Goal: Task Accomplishment & Management: Use online tool/utility

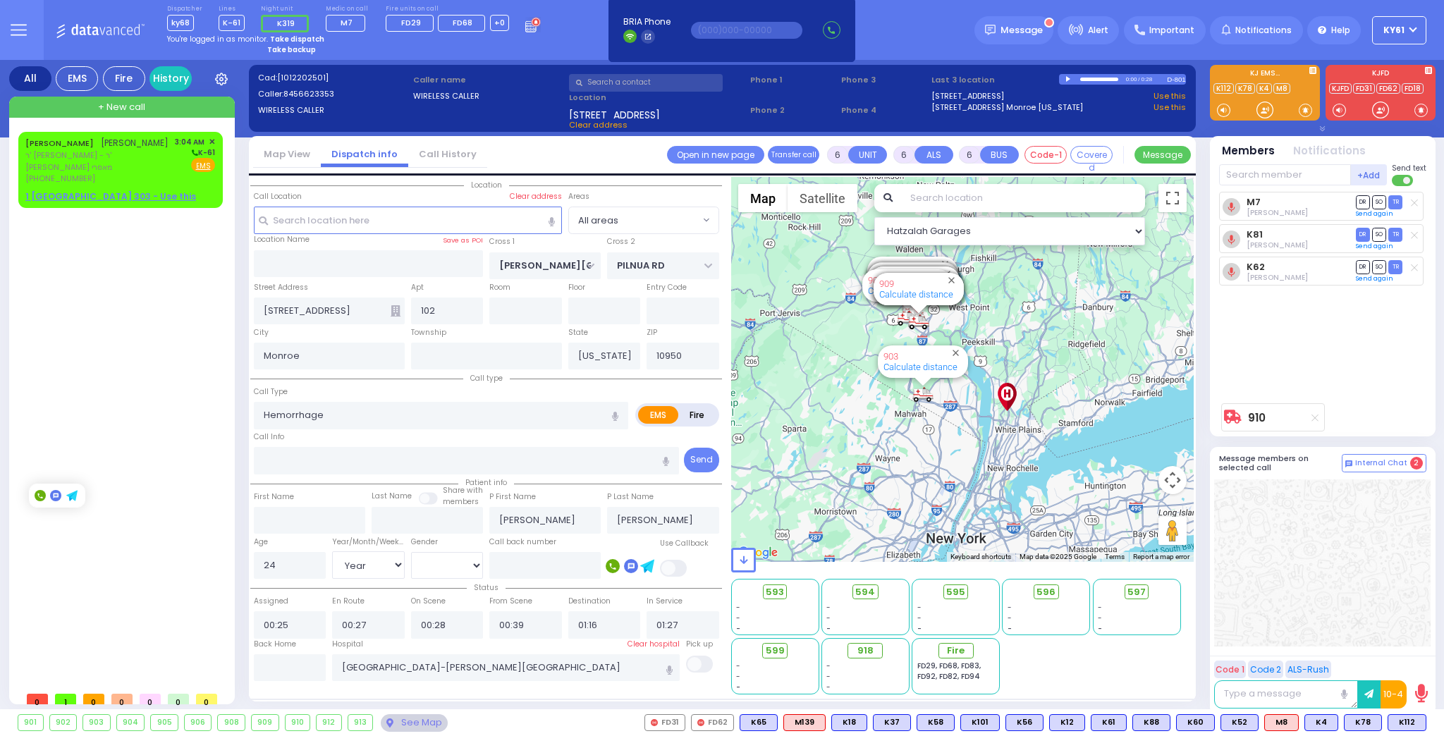
select select "Year"
select select "[DEMOGRAPHIC_DATA]"
click at [274, 35] on strong "Take dispatch" at bounding box center [297, 39] width 54 height 11
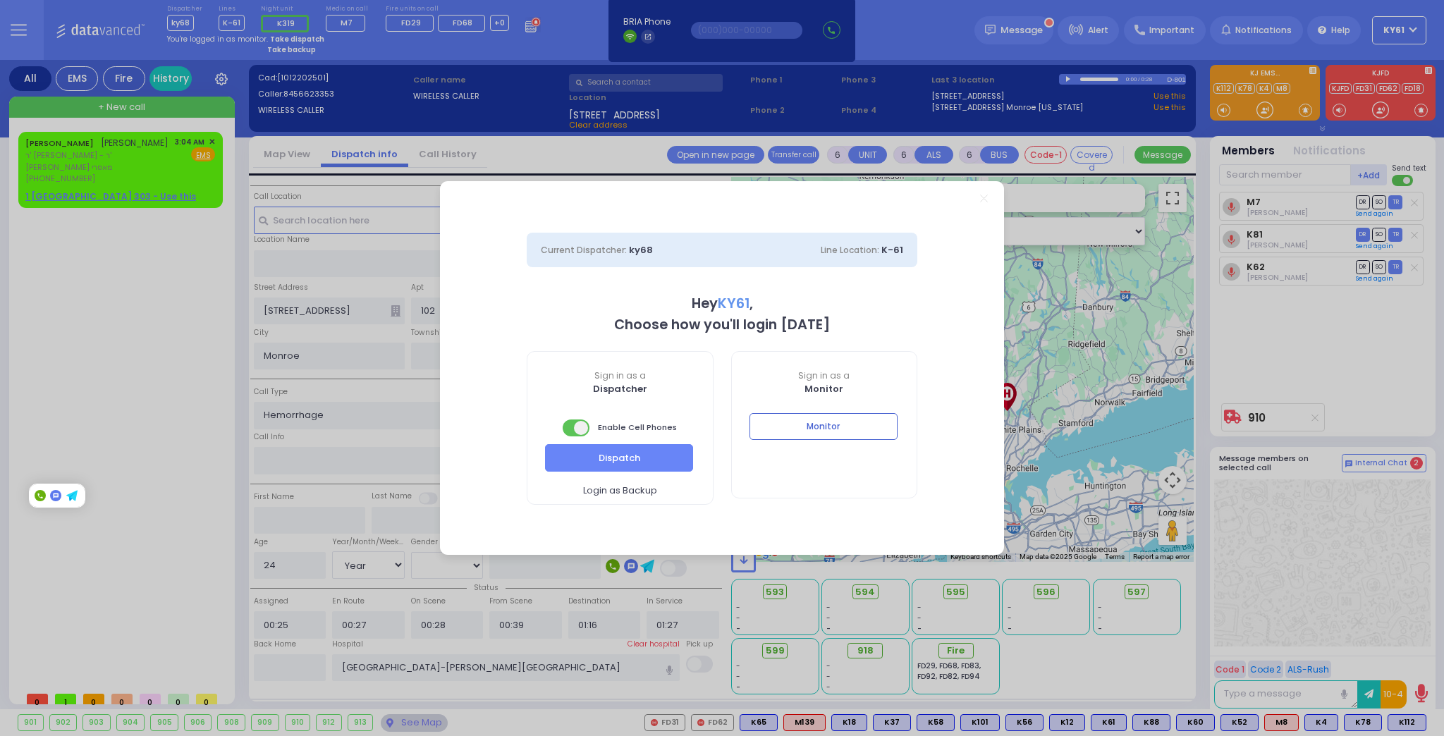
select select "7"
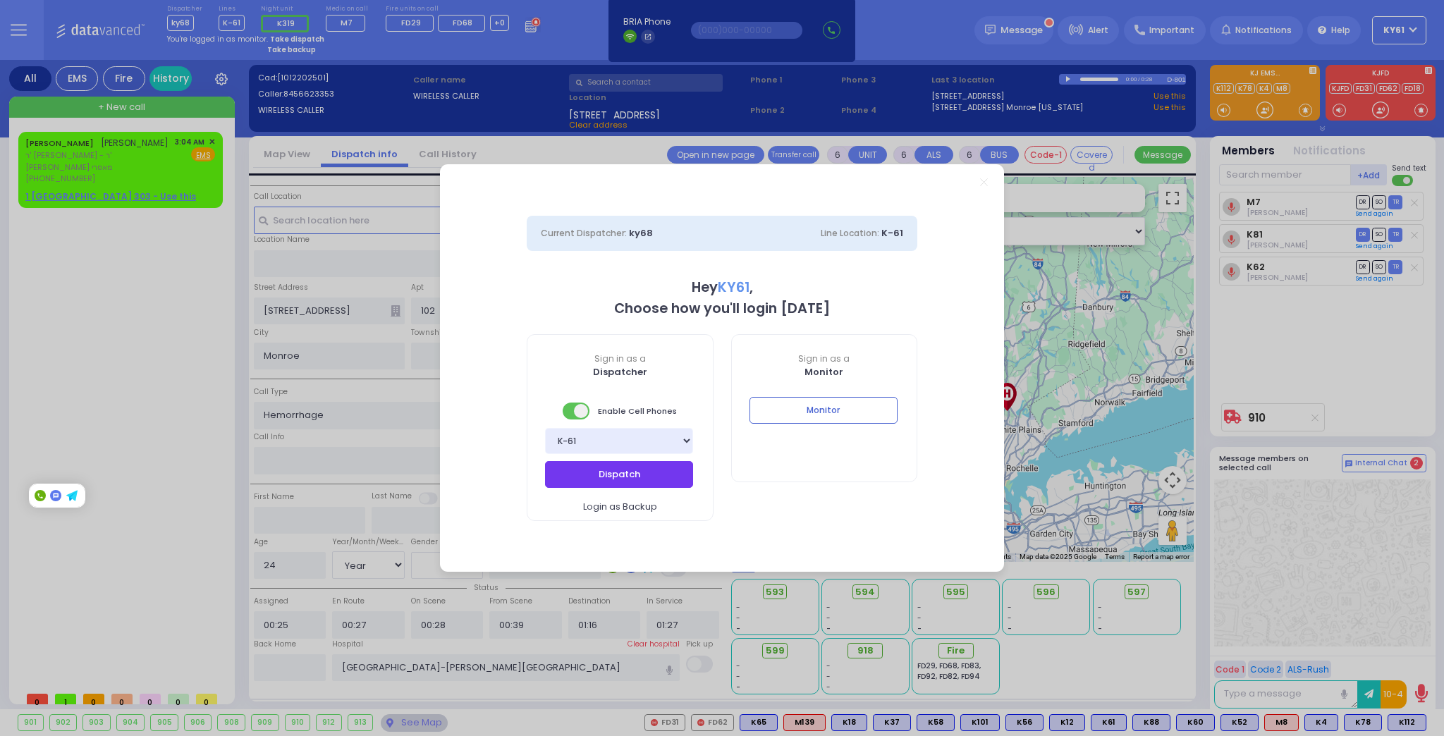
click at [651, 475] on button "Dispatch" at bounding box center [619, 474] width 148 height 27
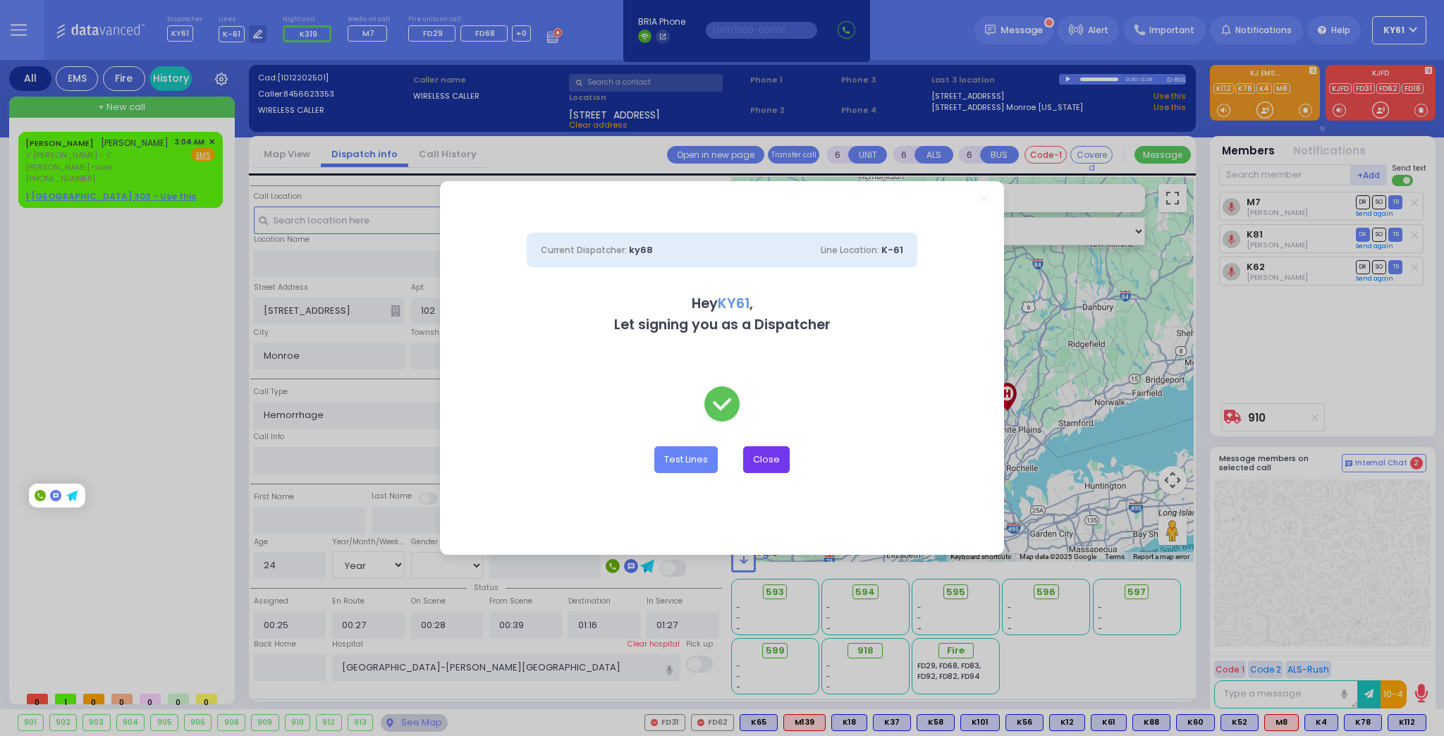
click at [760, 457] on div "Dispatcher KY61 ?" at bounding box center [722, 368] width 1444 height 736
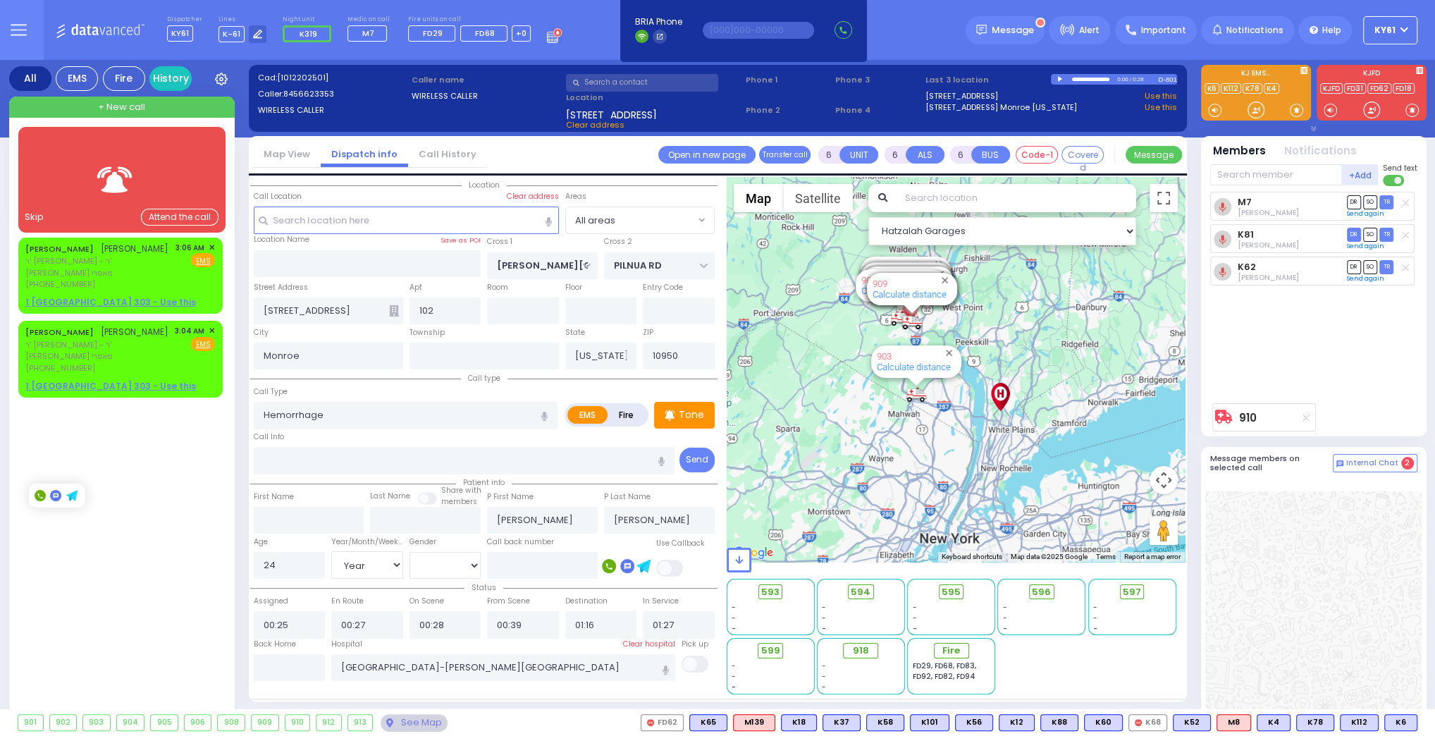
drag, startPoint x: 123, startPoint y: 170, endPoint x: 116, endPoint y: 174, distance: 7.6
click at [122, 169] on img at bounding box center [115, 179] width 56 height 35
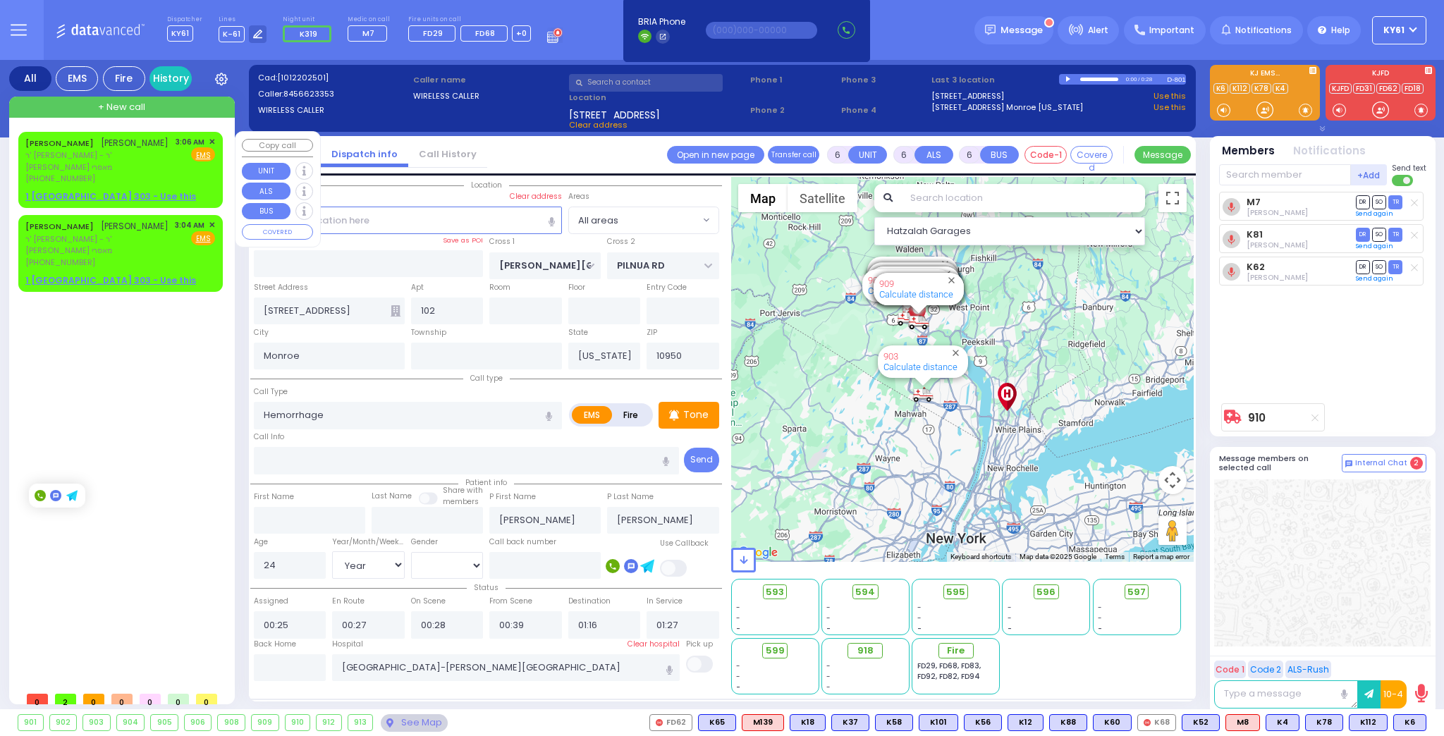
click at [211, 140] on span "✕" at bounding box center [212, 142] width 6 height 12
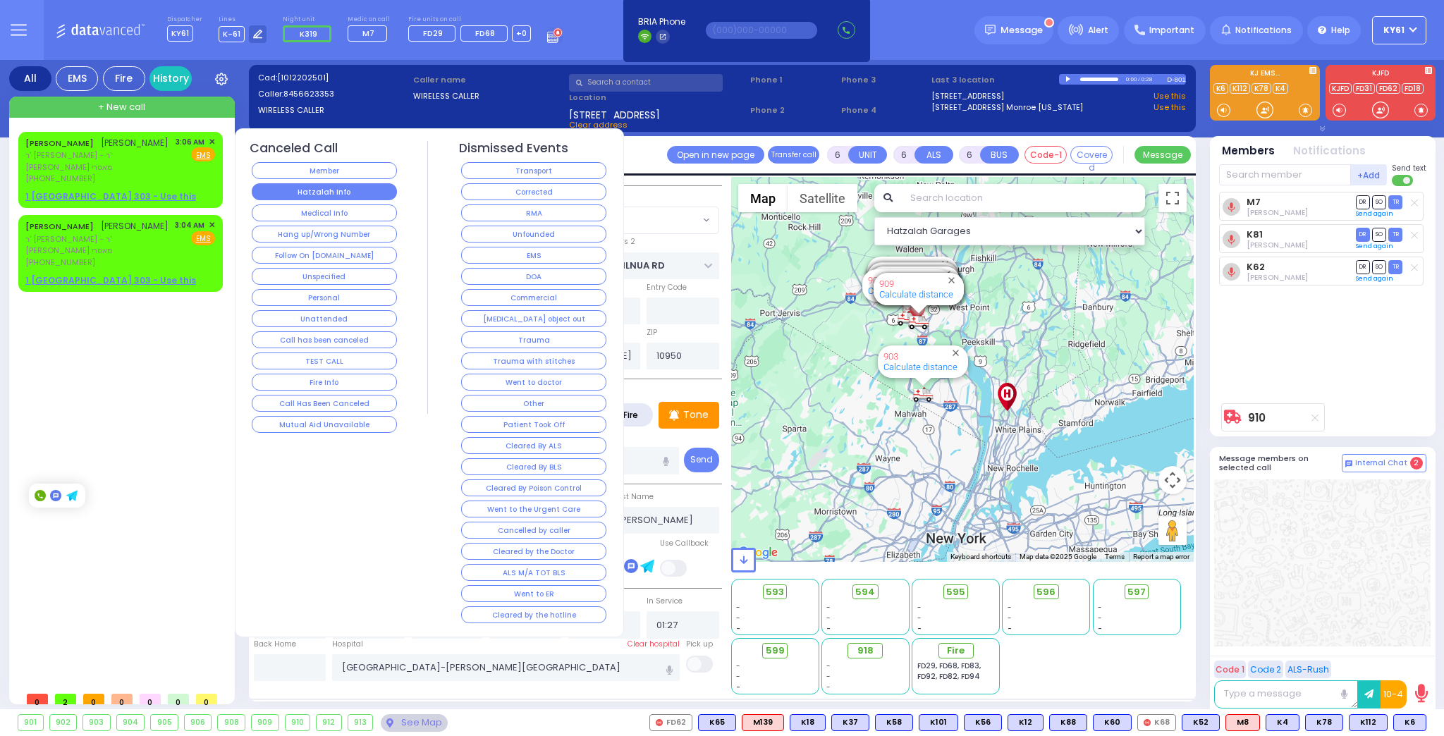
click at [362, 195] on button "Hatzalah Info" at bounding box center [324, 191] width 145 height 17
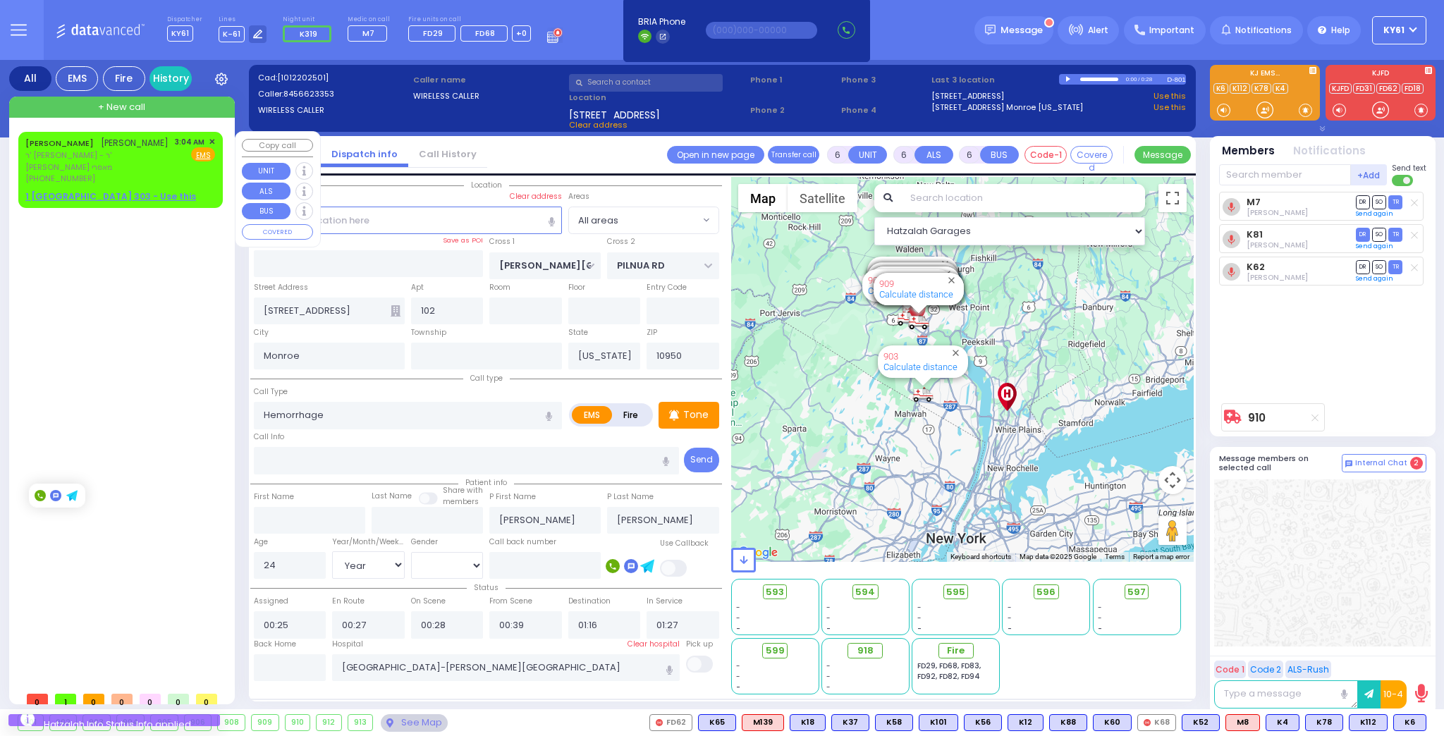
click at [211, 139] on span "✕" at bounding box center [212, 142] width 6 height 12
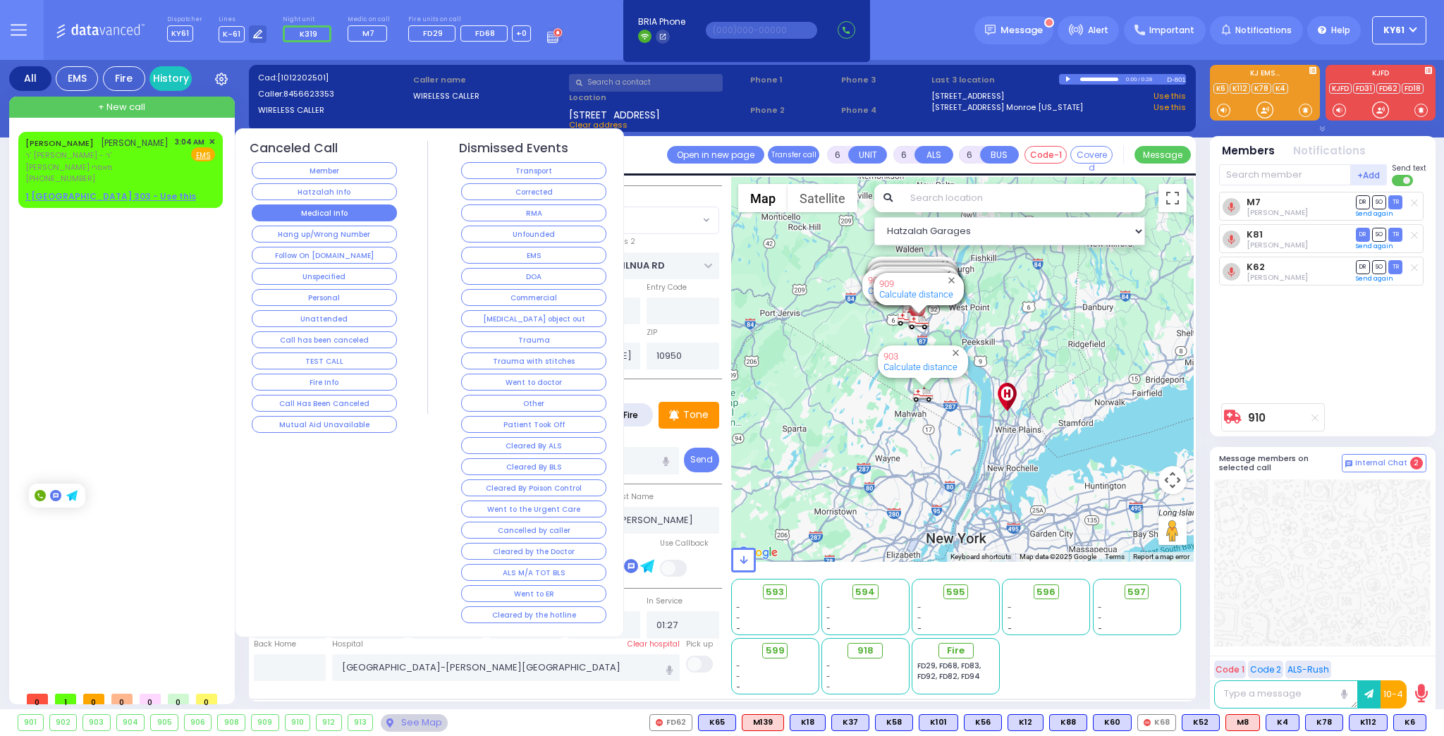
click at [260, 211] on button "Medical Info" at bounding box center [324, 212] width 145 height 17
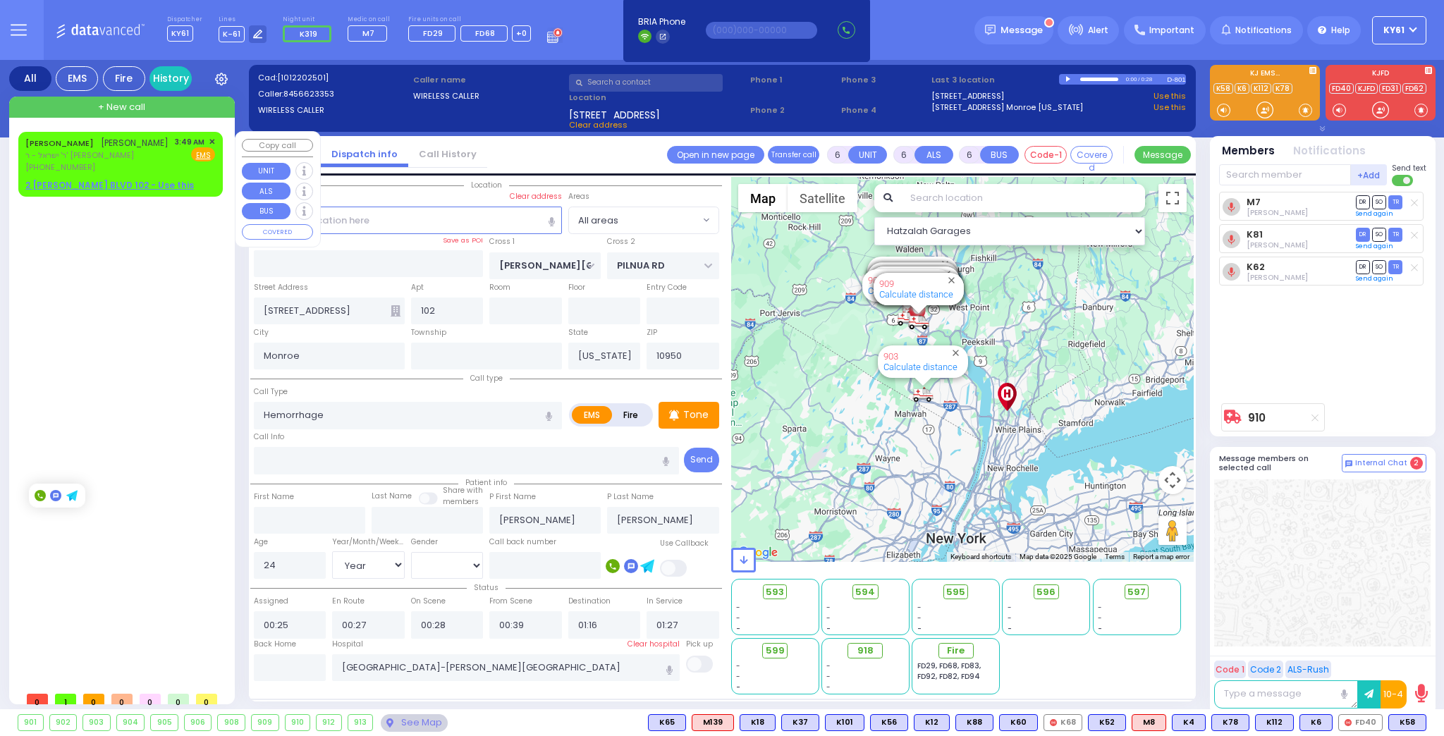
click at [123, 164] on div "[PHONE_NUMBER]" at bounding box center [96, 167] width 143 height 12
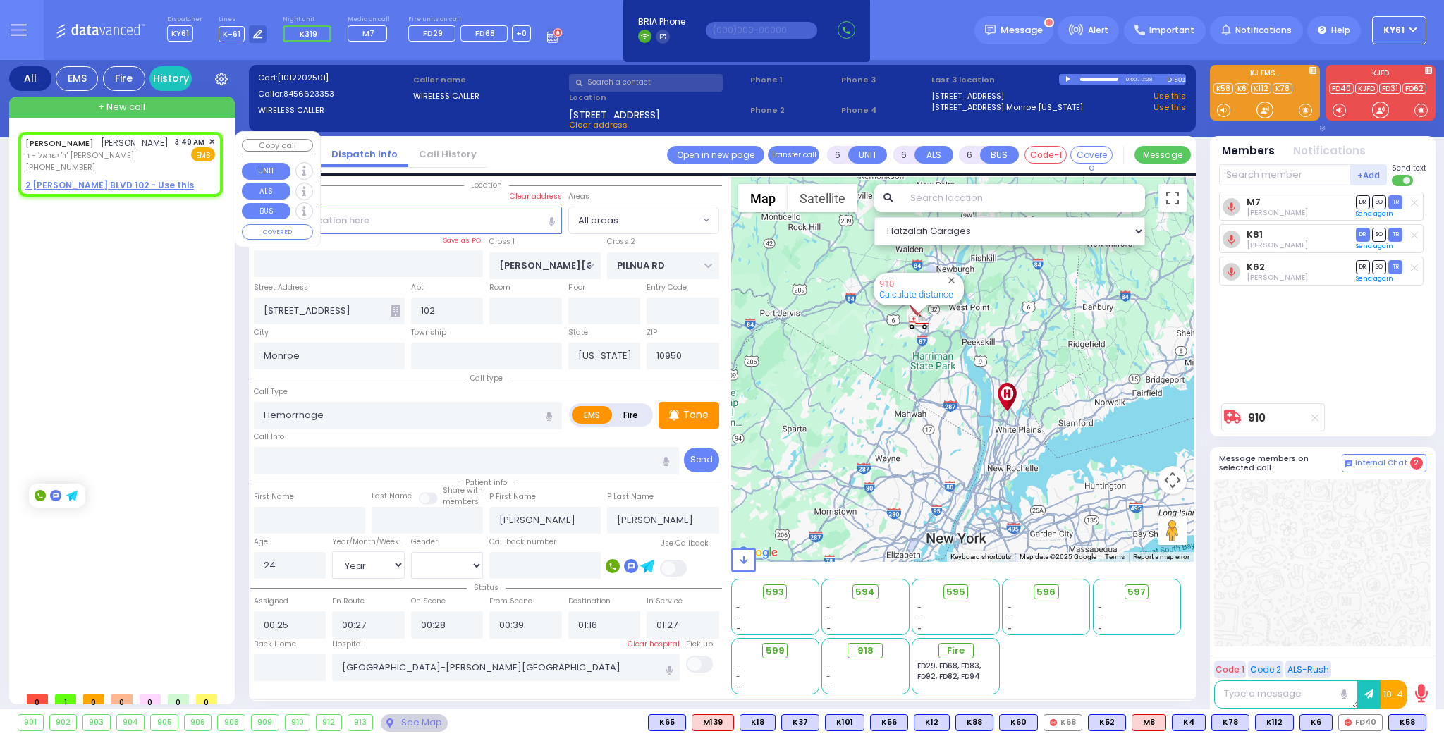
type input "2"
type input "1"
select select
radio input "true"
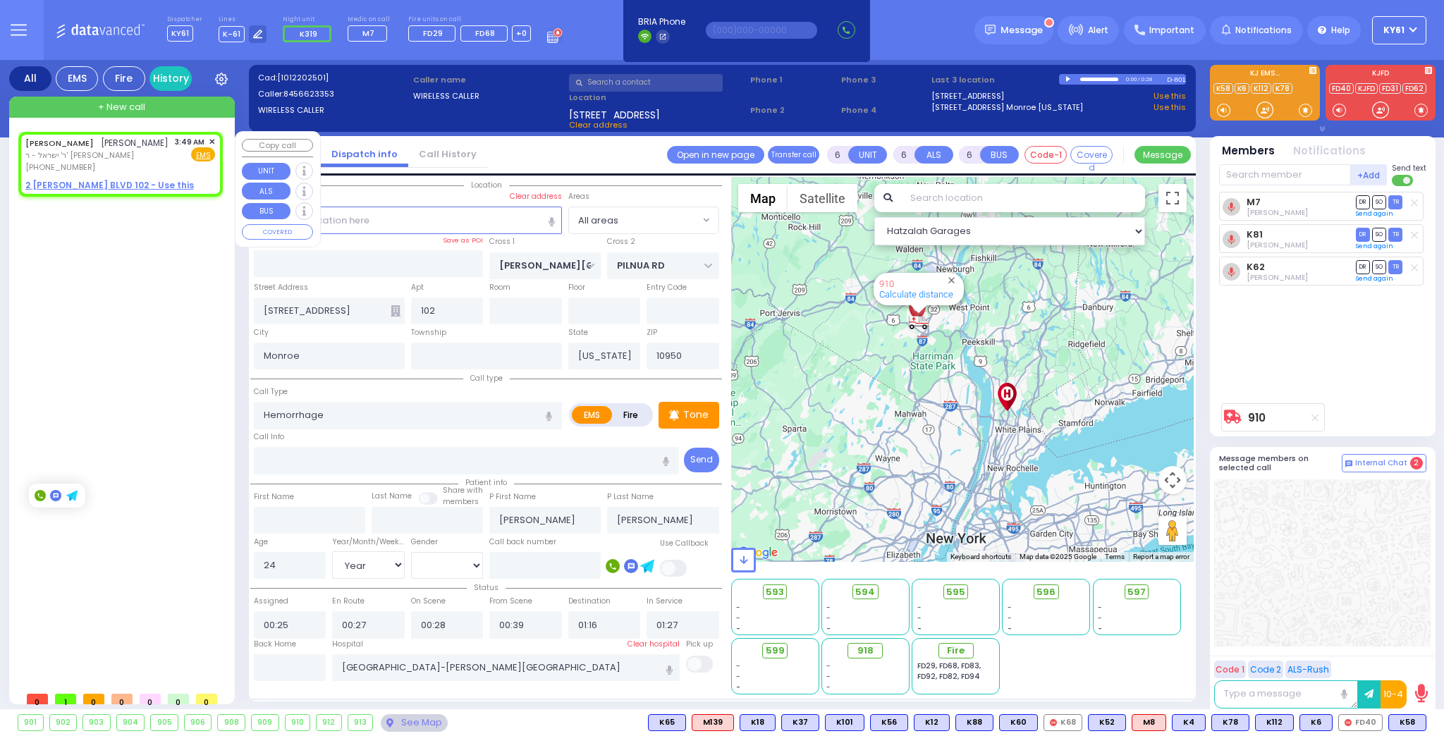
type input "[PERSON_NAME]"
select select
type input "03:49"
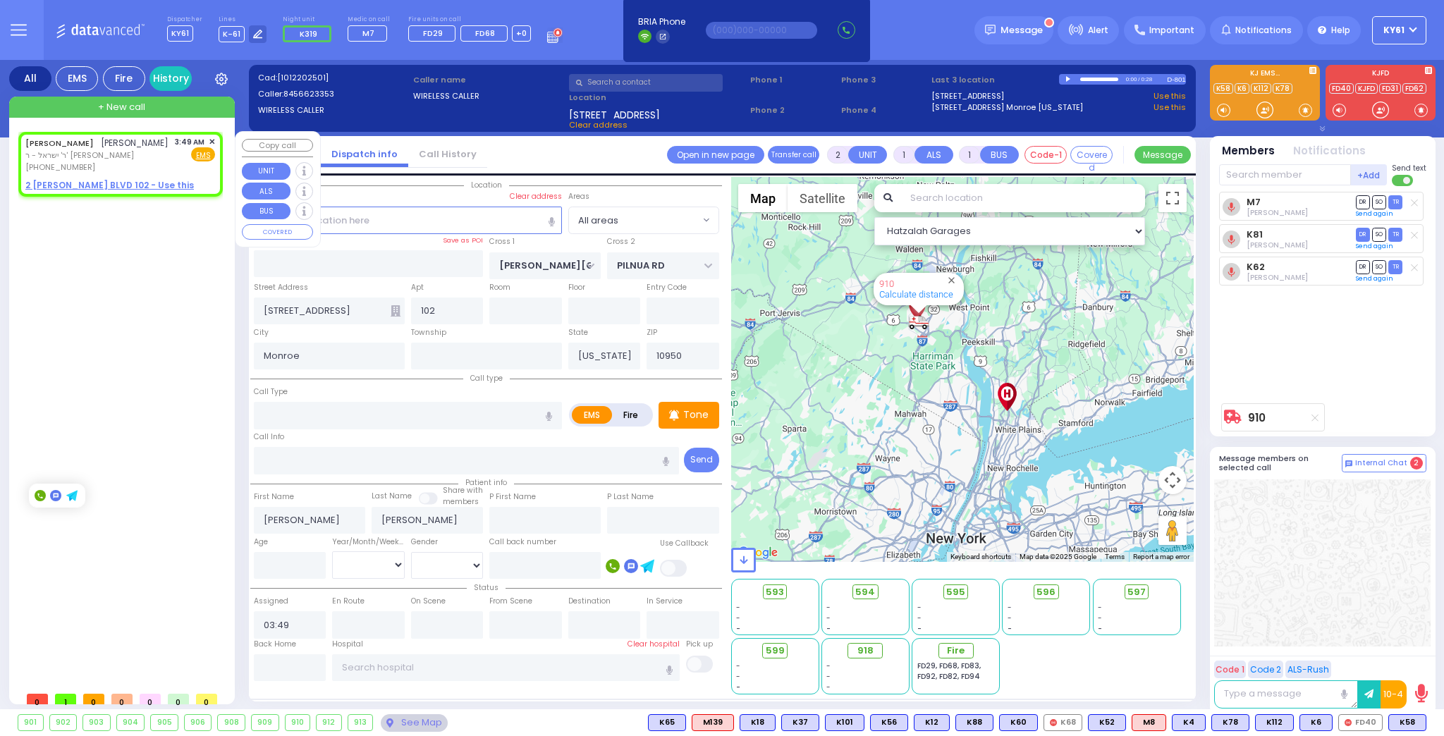
select select "Hatzalah Garages"
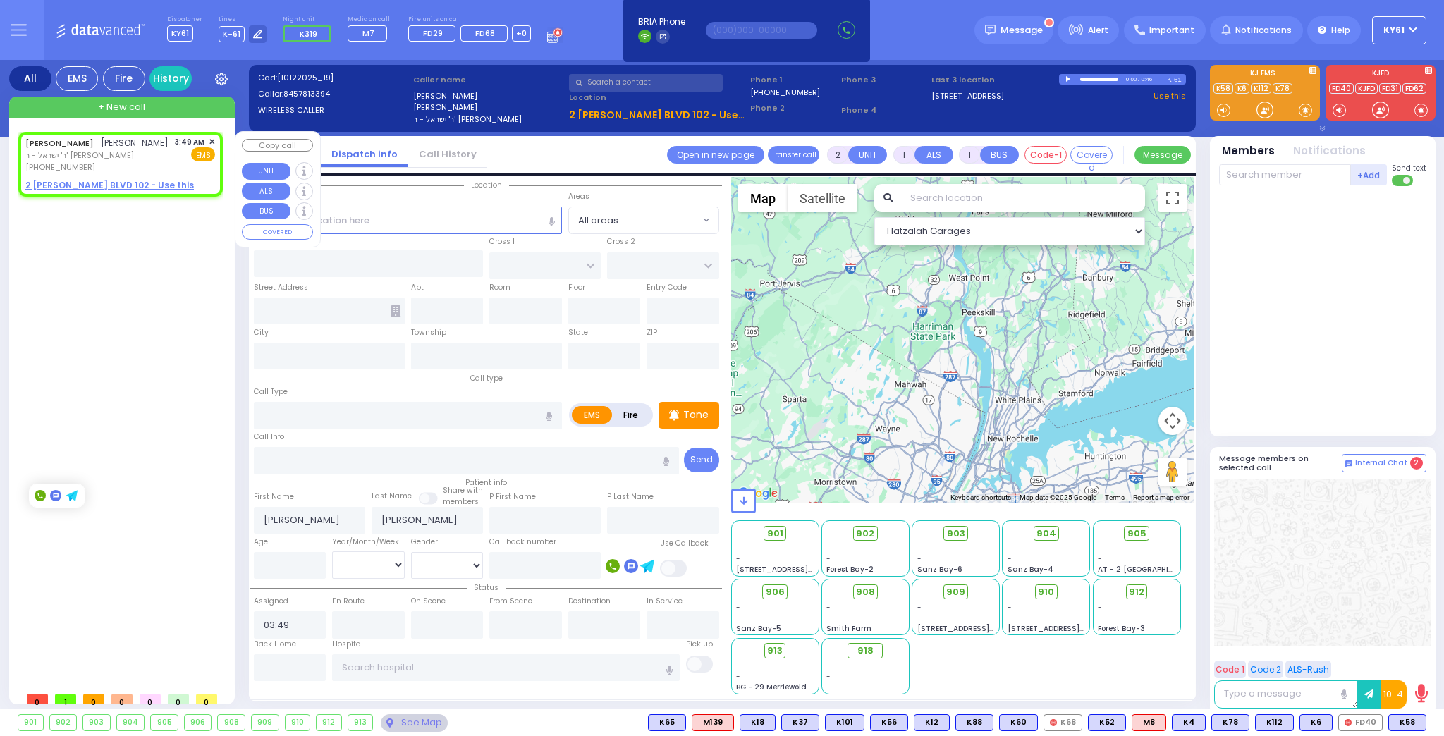
click at [59, 180] on u "2 [PERSON_NAME] BLVD 102 - Use this" at bounding box center [109, 185] width 168 height 12
select select
radio input "true"
select select
select select "Hatzalah Garages"
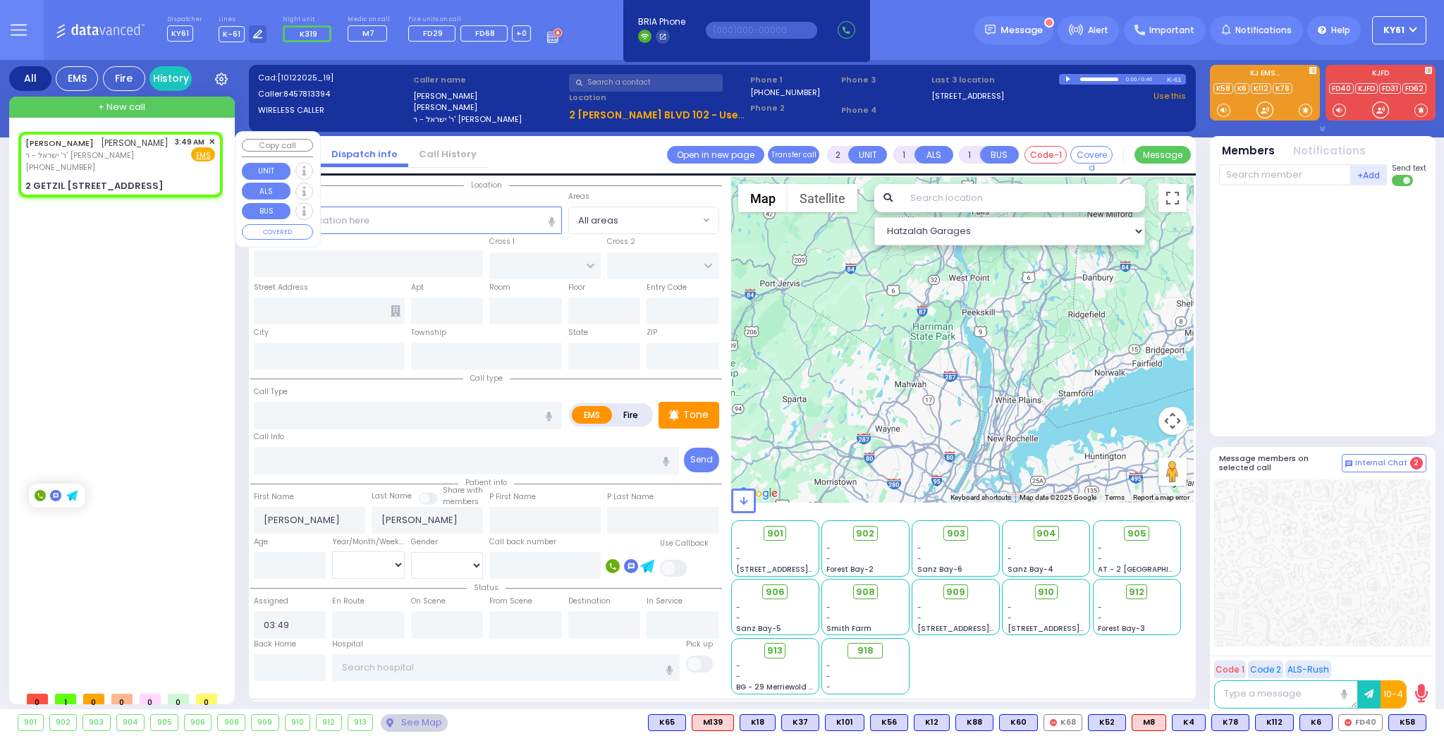
select select
radio input "true"
select select
select select "Hatzalah Garages"
type input "[PERSON_NAME] BLVD"
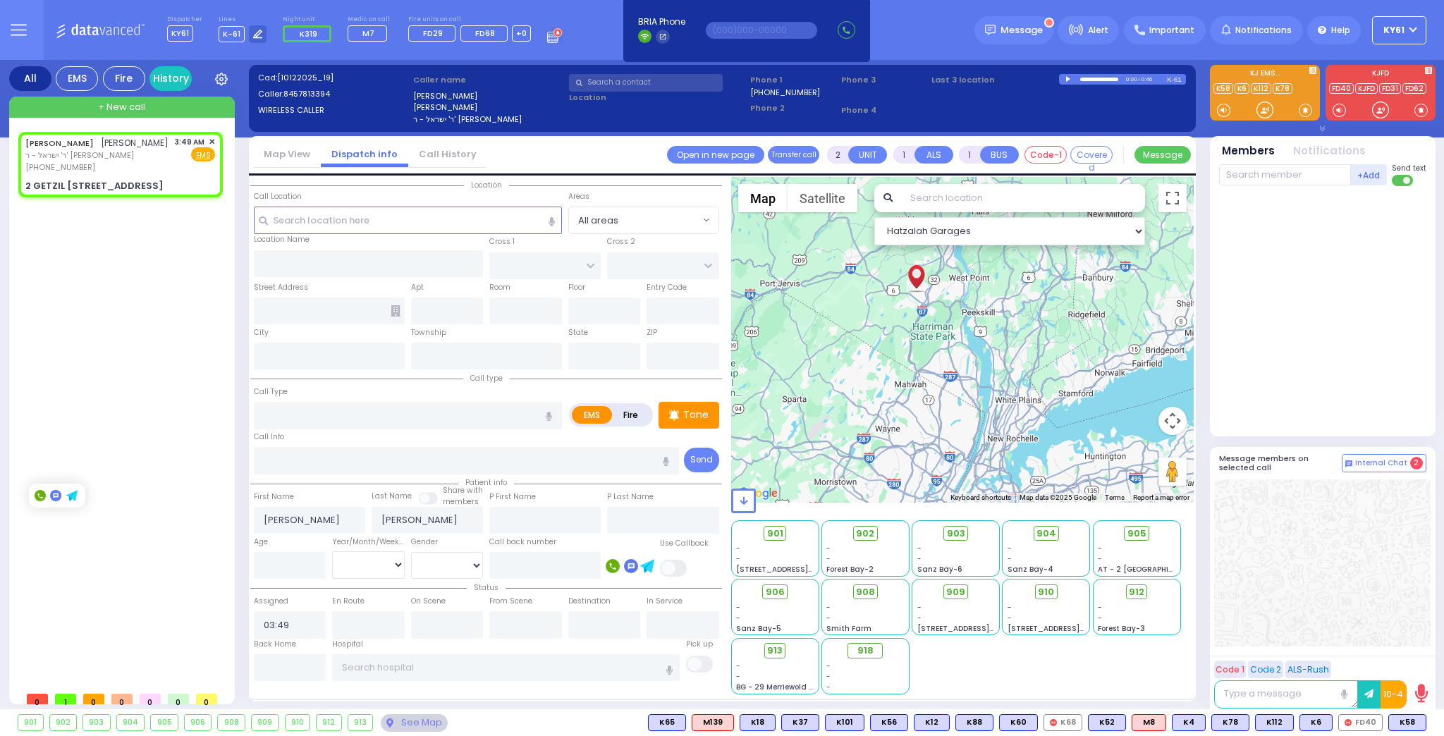
type input "ACRES RD"
type input "2 [PERSON_NAME] BLVD"
type input "102"
type input "[PERSON_NAME]"
type input "[US_STATE]"
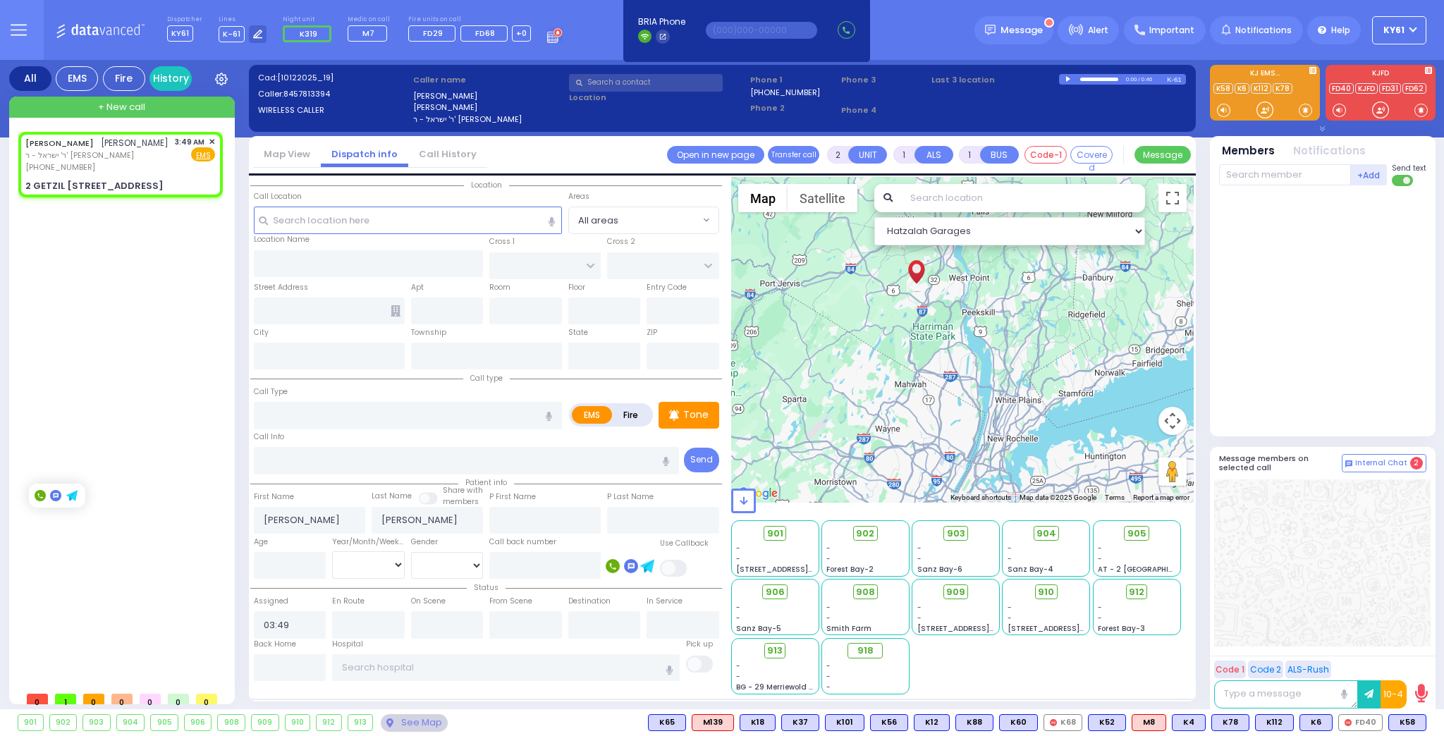
type input "10950"
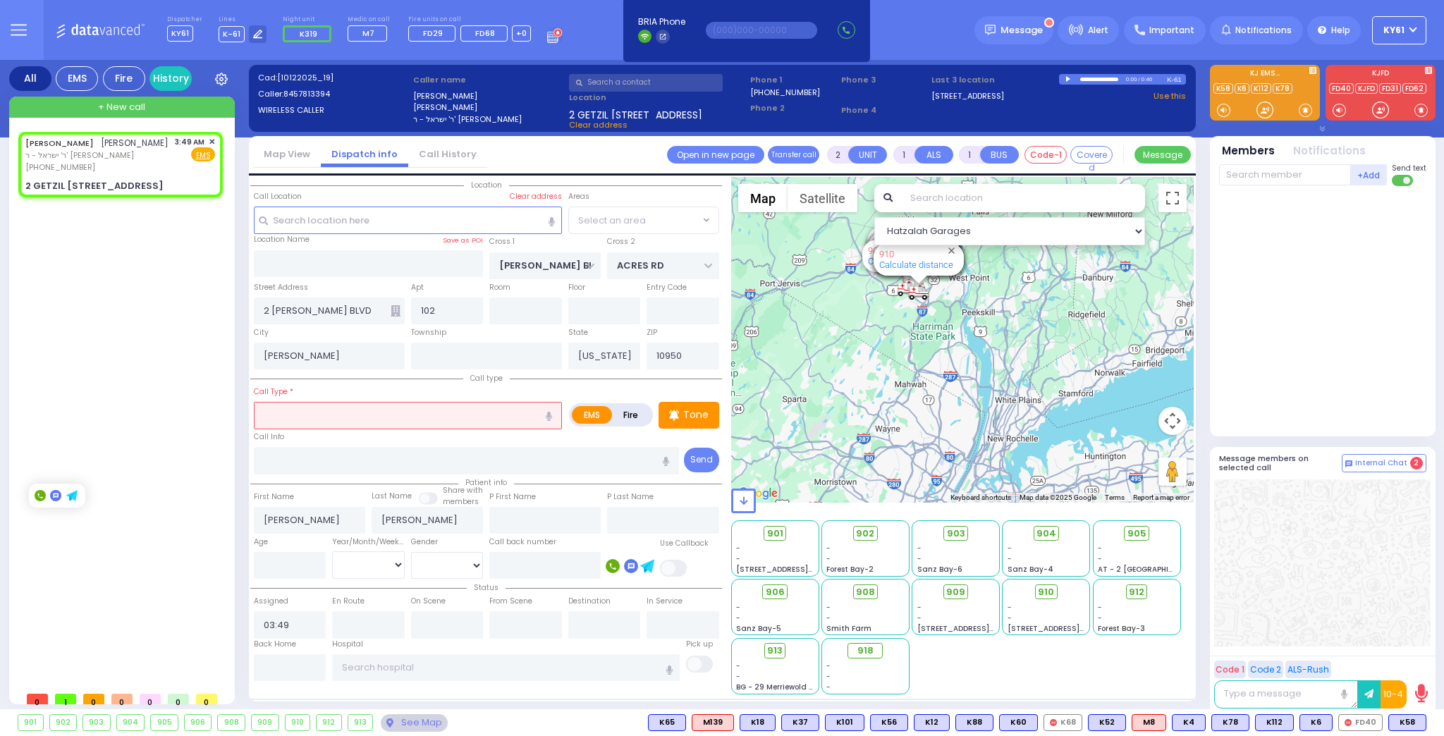
select select "SECTION 4"
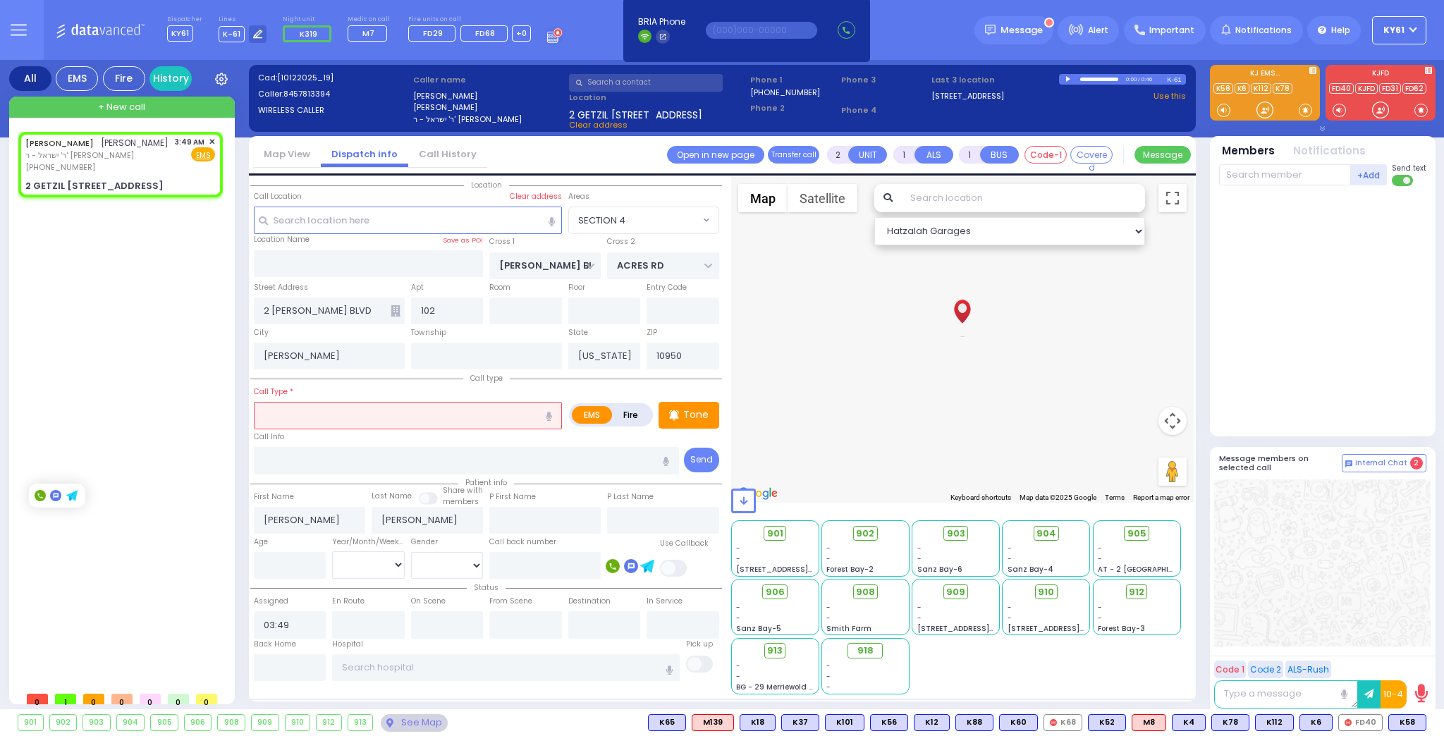
drag, startPoint x: 302, startPoint y: 420, endPoint x: 320, endPoint y: 422, distance: 17.7
click at [314, 421] on input "text" at bounding box center [408, 415] width 308 height 27
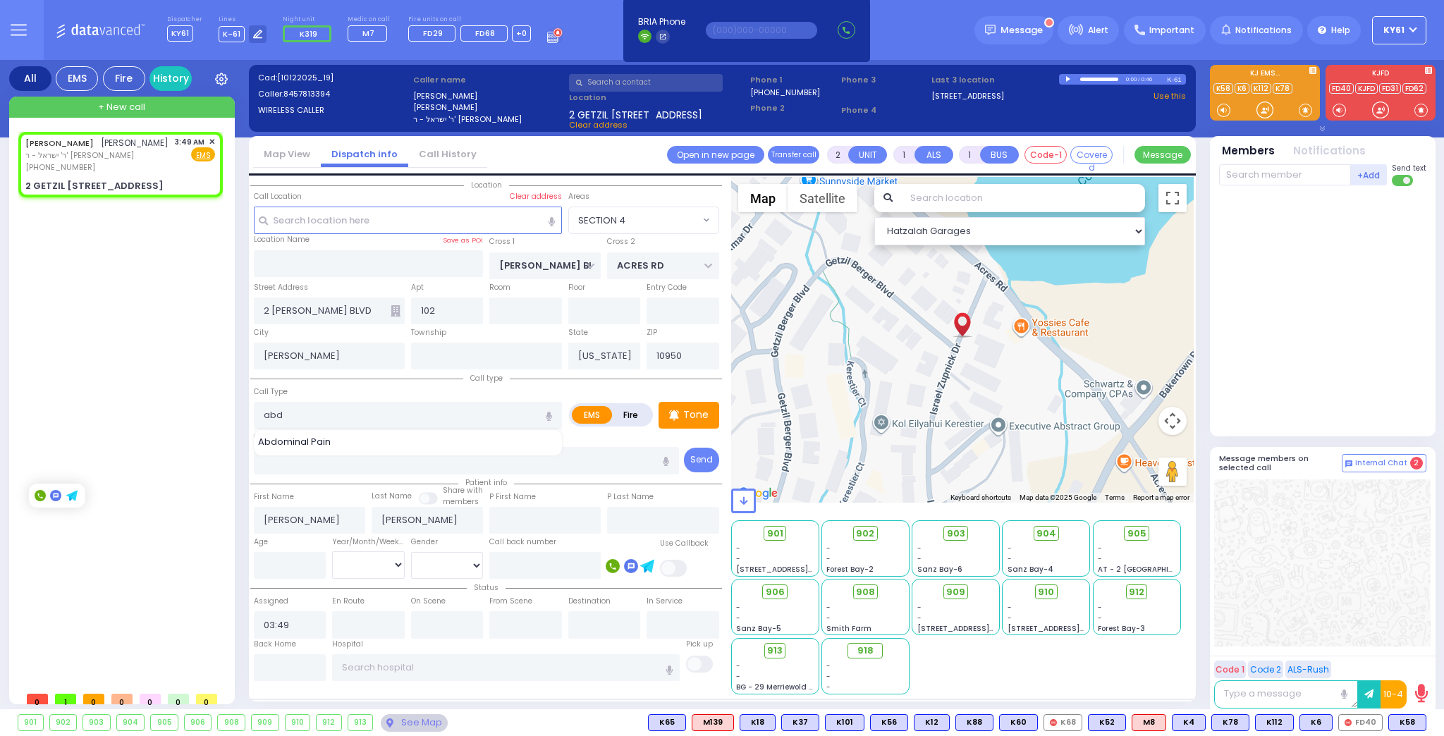
click at [295, 435] on span "Abdominal Pain" at bounding box center [297, 442] width 78 height 14
type input "Abdominal Pain"
type input "1"
type input "0"
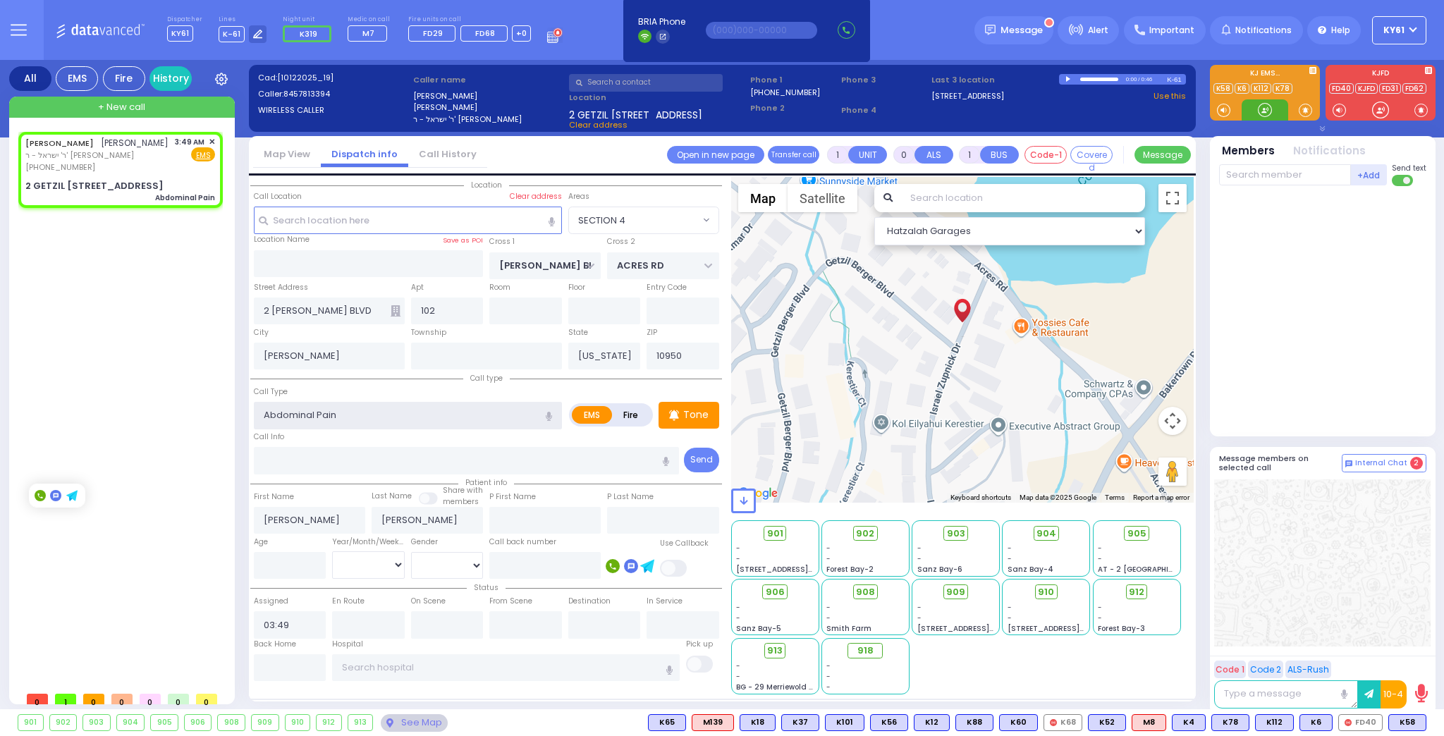
select select
radio input "true"
select select
select select "Hatzalah Garages"
select select "SECTION 4"
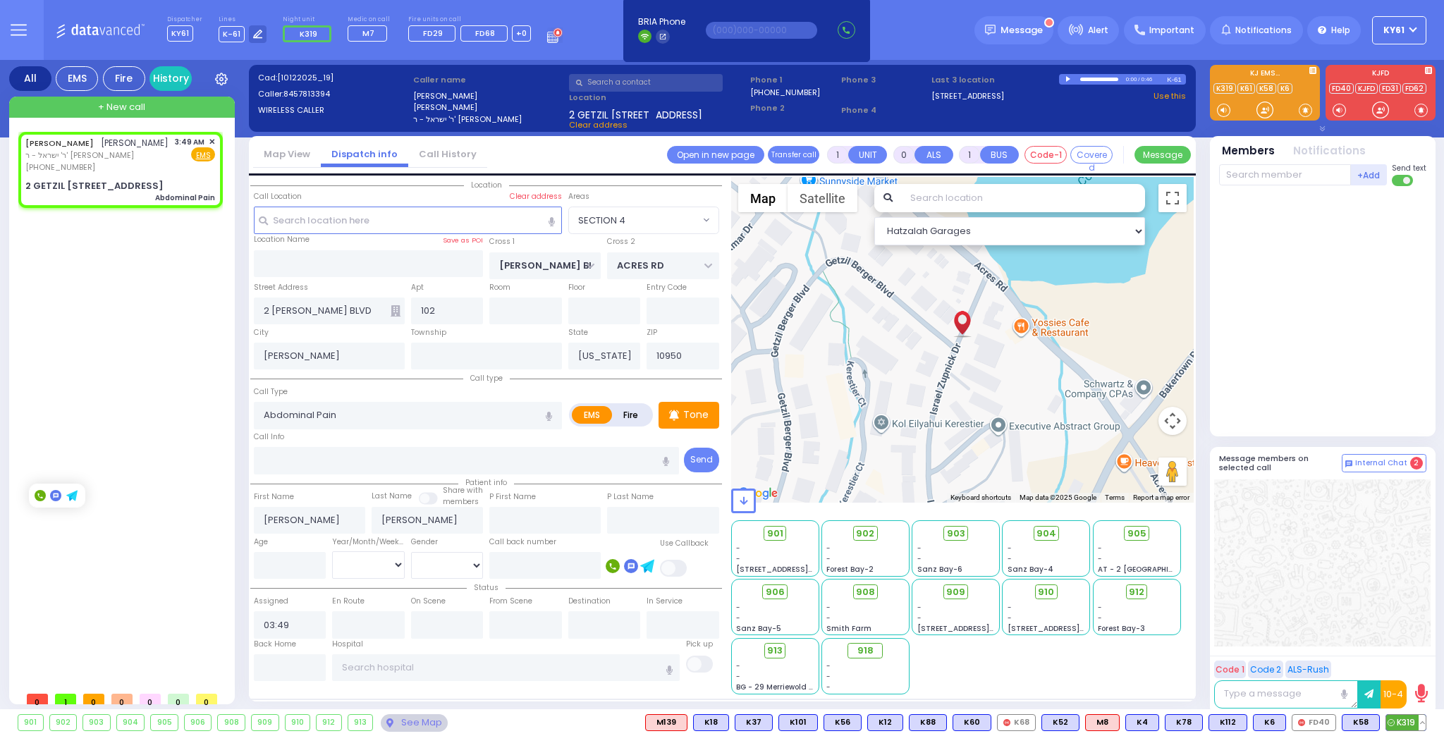
click at [1401, 722] on span "K319" at bounding box center [1405, 723] width 39 height 16
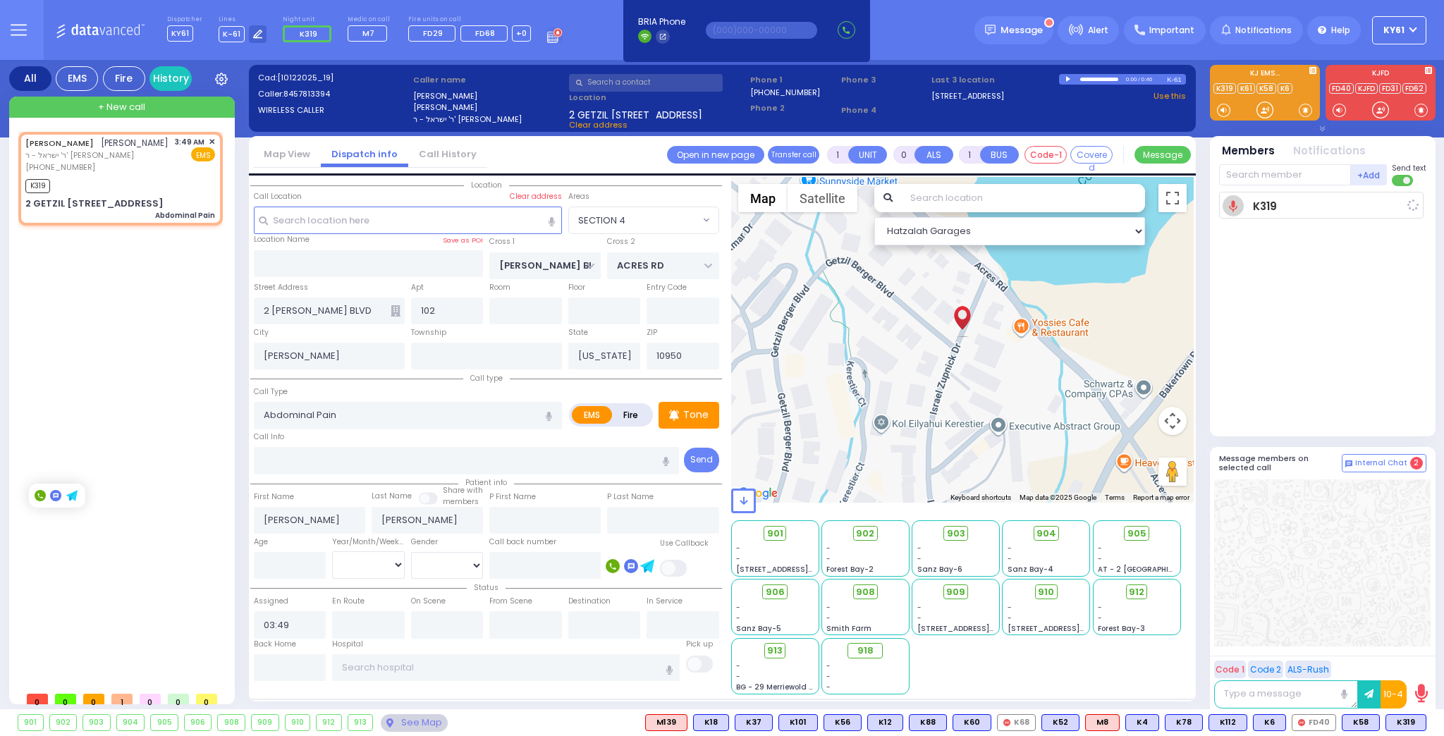
select select
radio input "true"
select select
type input "03:50"
select select "Hatzalah Garages"
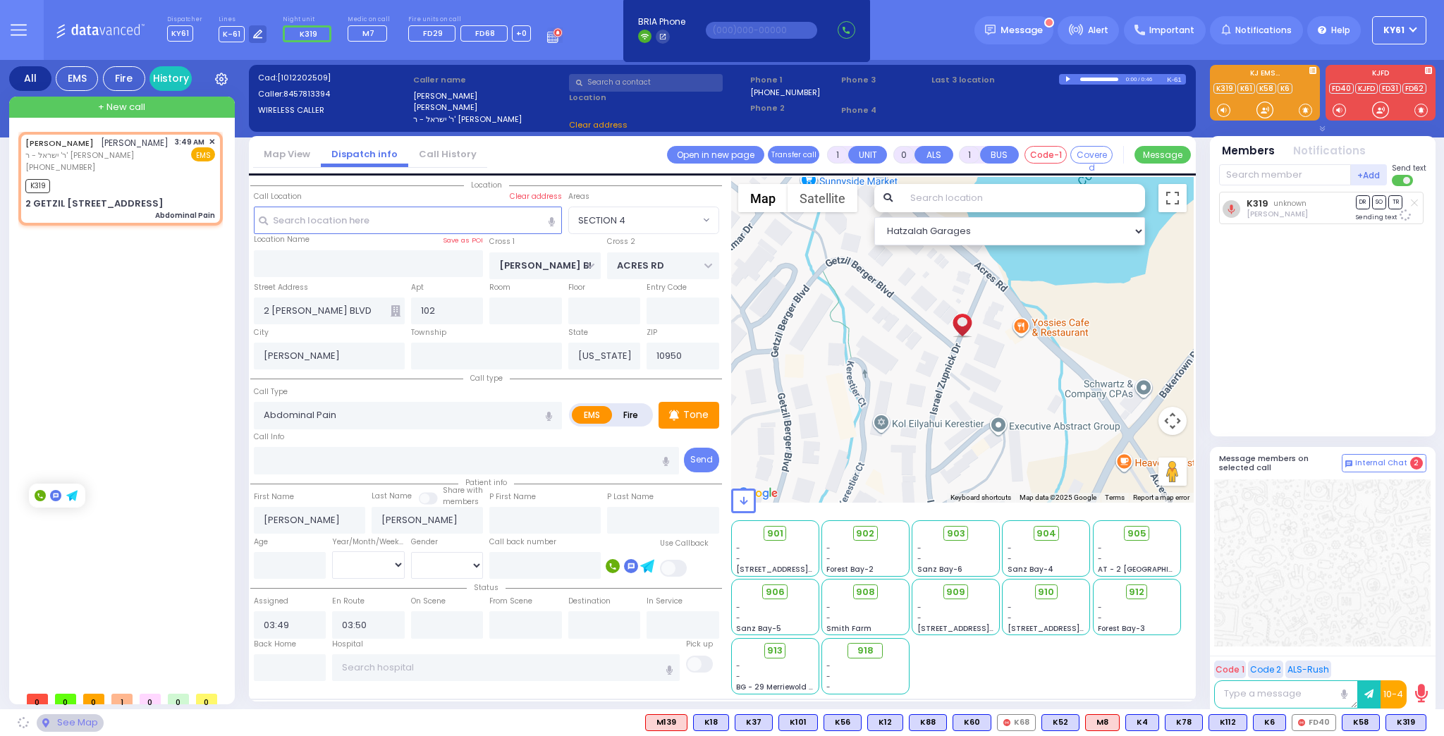
select select
radio input "true"
select select
select select "Hatzalah Garages"
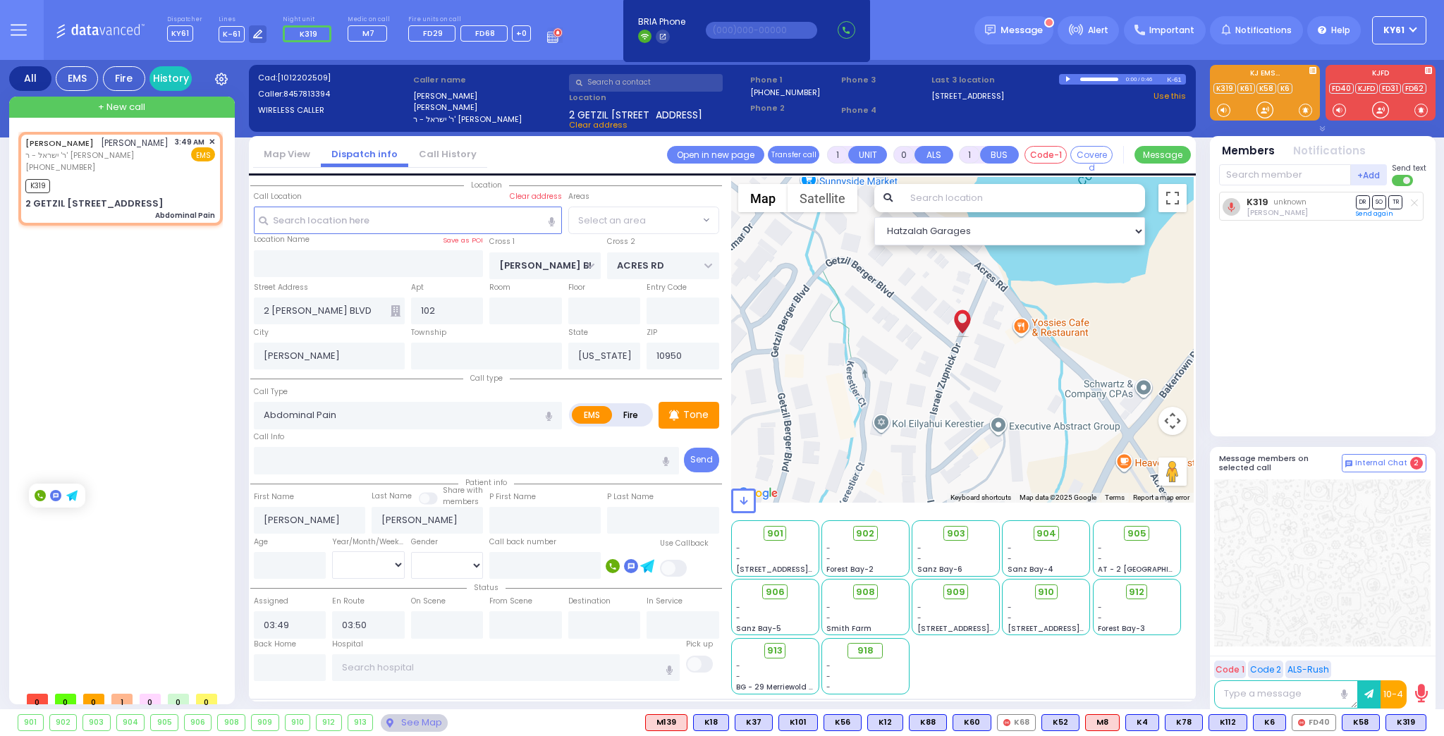
select select "SECTION 4"
click at [1400, 727] on span "K85" at bounding box center [1407, 723] width 37 height 16
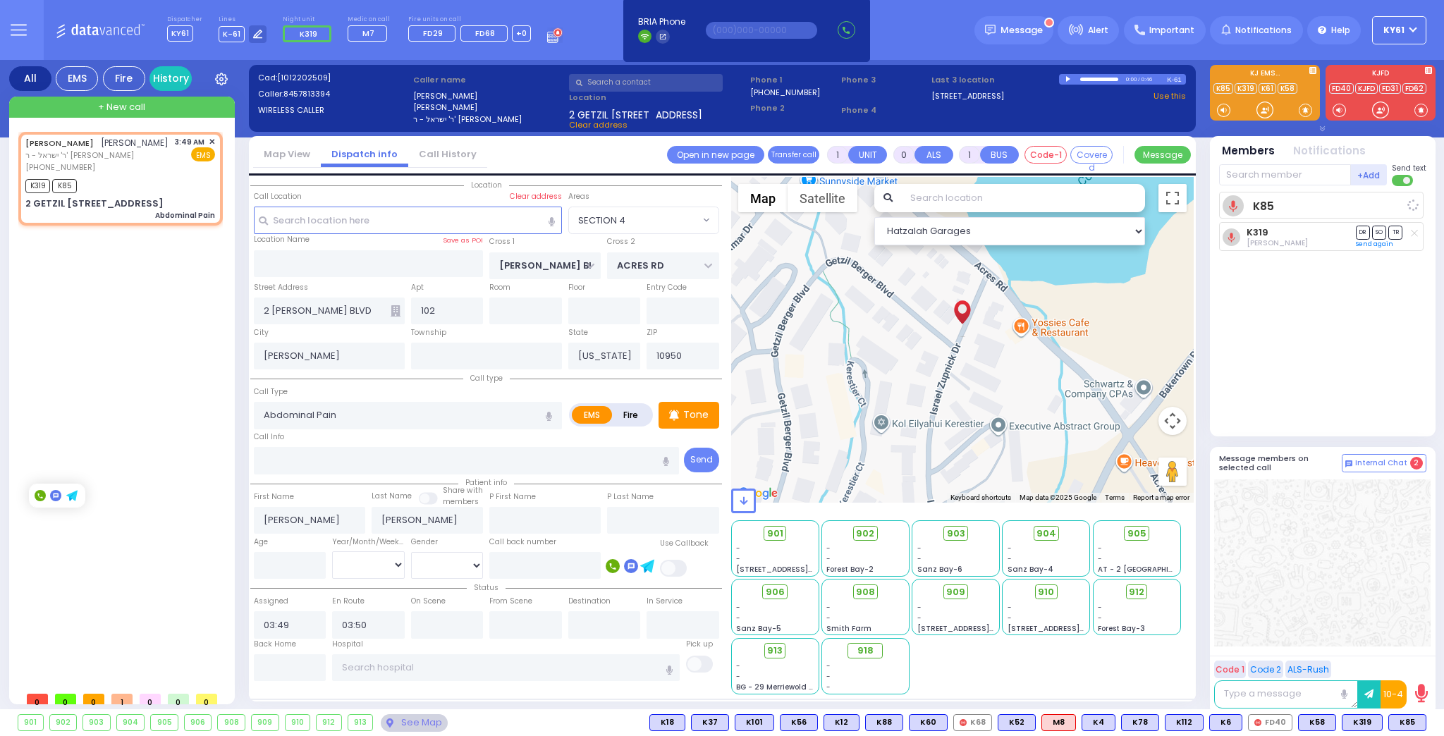
select select
radio input "true"
select select
select select "Hatzalah Garages"
select select "SECTION 4"
